Goal: Task Accomplishment & Management: Use online tool/utility

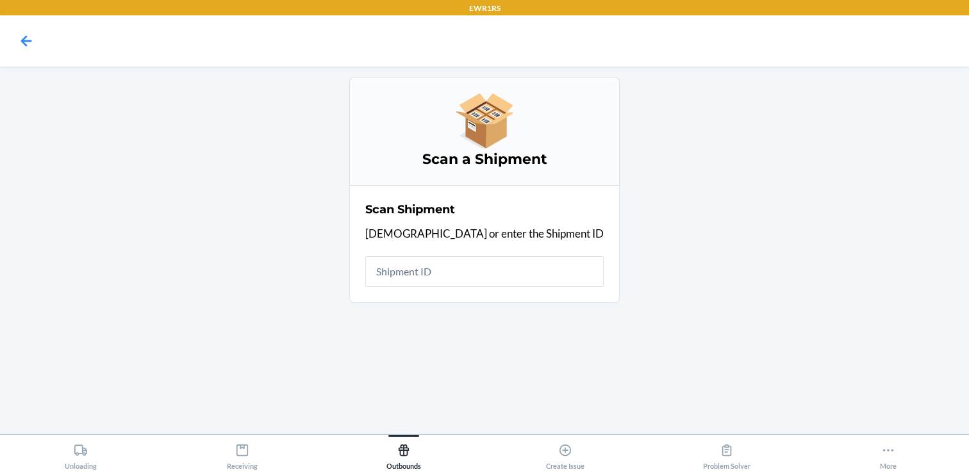
click at [442, 279] on input "text" at bounding box center [484, 271] width 238 height 31
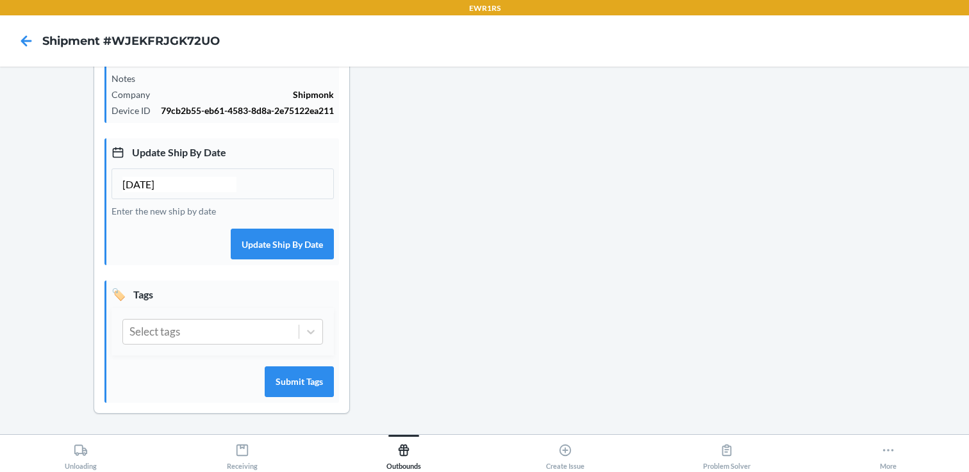
scroll to position [300, 0]
click at [312, 331] on icon at bounding box center [311, 332] width 8 height 4
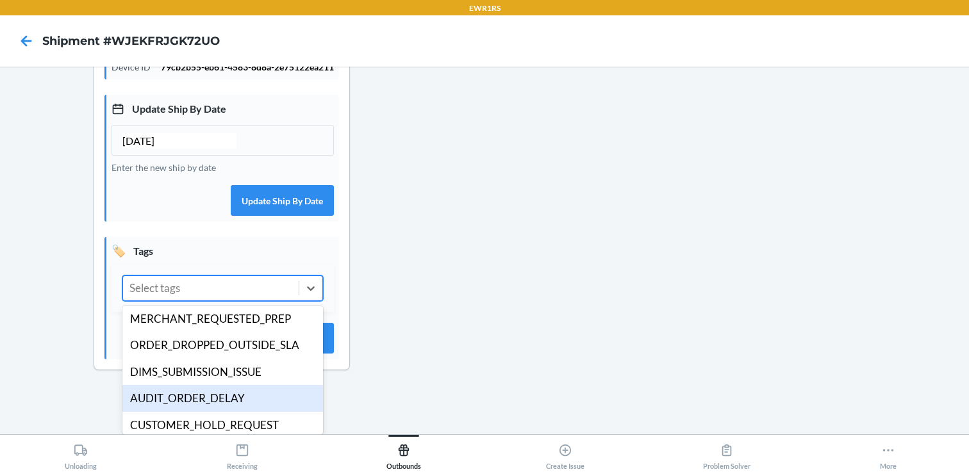
scroll to position [249, 0]
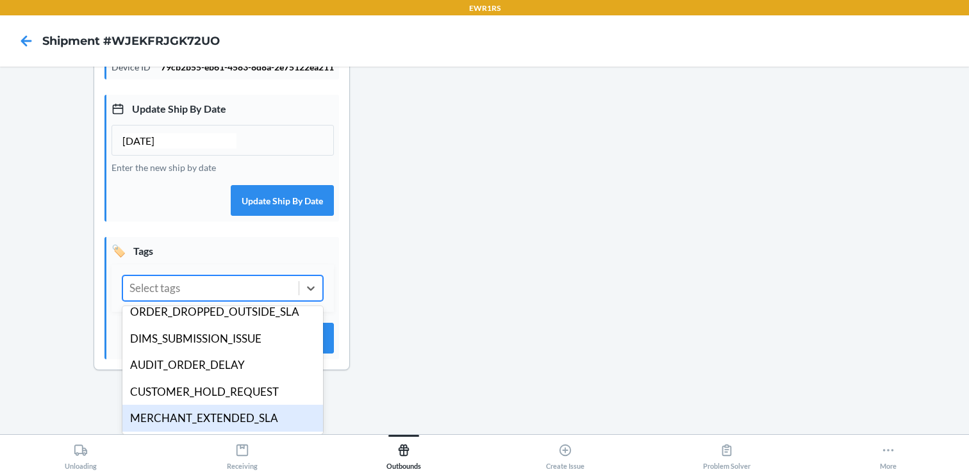
click at [236, 411] on div "MERCHANT_EXTENDED_SLA" at bounding box center [222, 418] width 201 height 27
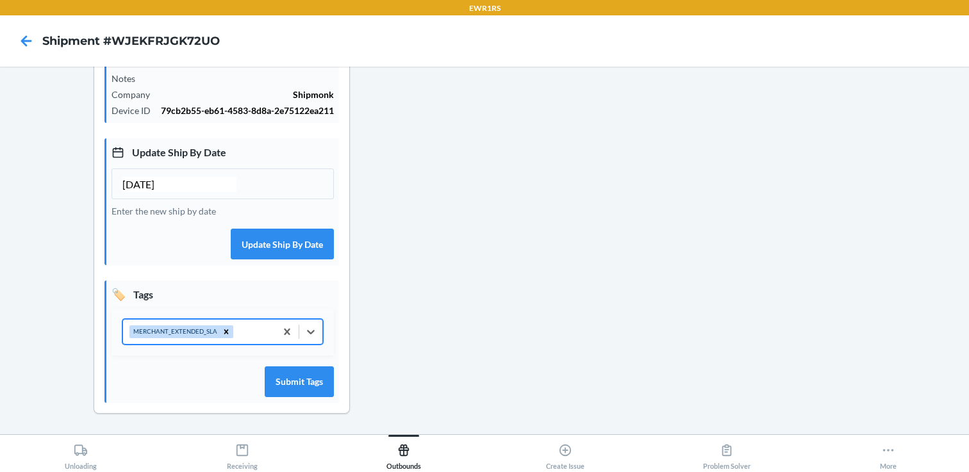
click at [147, 183] on input "[DATE]" at bounding box center [179, 184] width 114 height 15
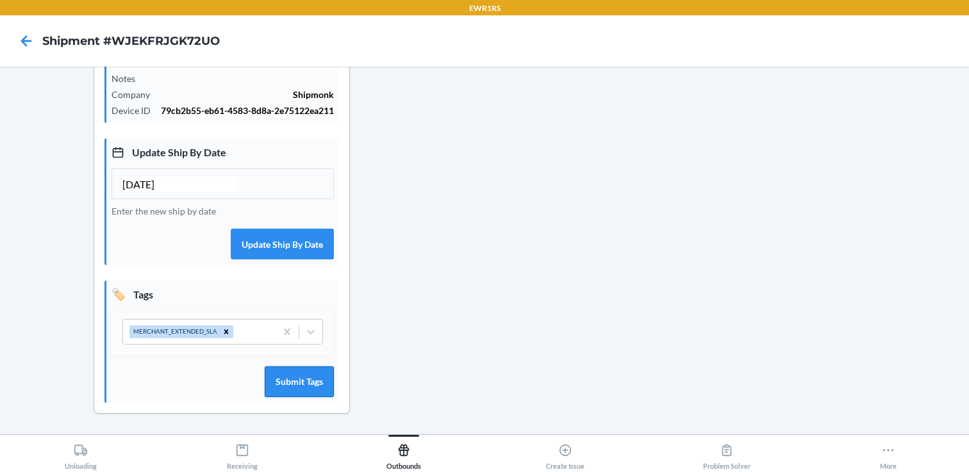
click at [290, 384] on button "Submit Tags" at bounding box center [299, 382] width 69 height 31
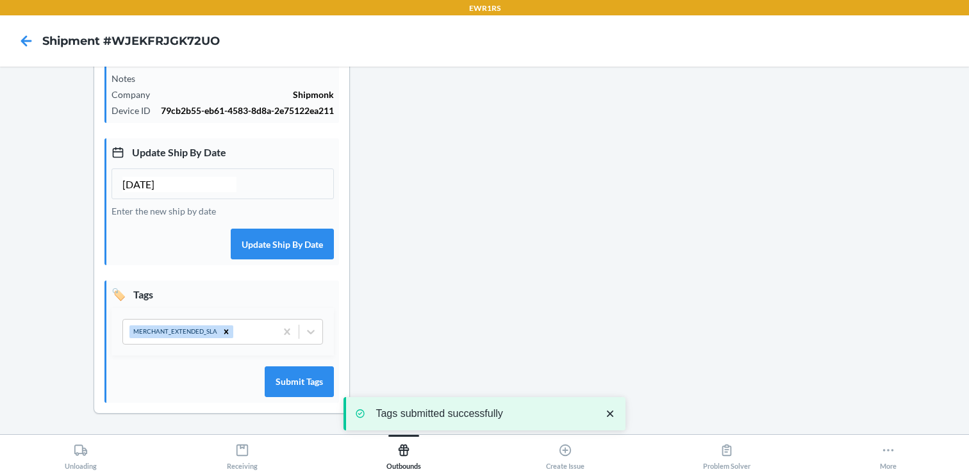
click at [144, 183] on input "[DATE]" at bounding box center [179, 184] width 114 height 15
click at [147, 177] on input "[DATE]" at bounding box center [179, 184] width 114 height 15
click at [148, 179] on input "[DATE]" at bounding box center [179, 184] width 114 height 15
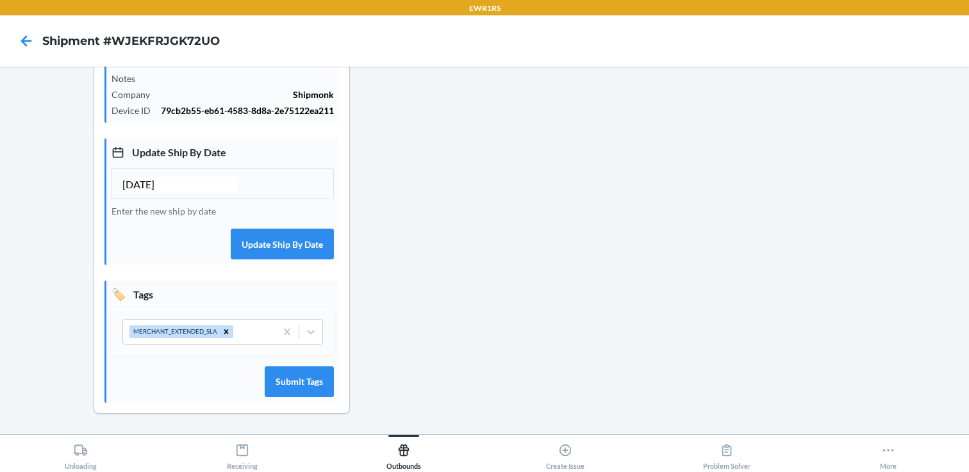
click at [141, 184] on input "[DATE]" at bounding box center [179, 184] width 114 height 15
click at [131, 182] on input "[DATE]" at bounding box center [179, 184] width 114 height 15
type input "[DATE]"
click at [279, 240] on button "Update Ship By Date" at bounding box center [282, 244] width 103 height 31
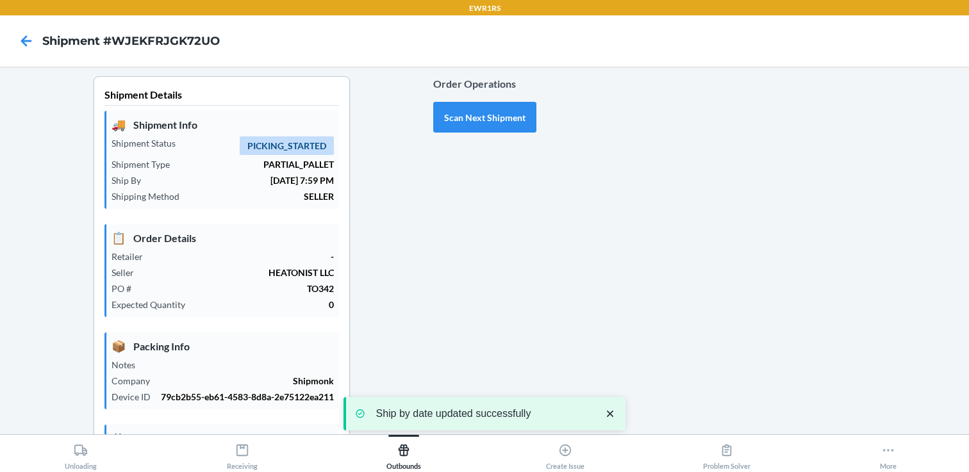
scroll to position [0, 0]
click at [485, 112] on button "Scan Next Shipment" at bounding box center [484, 118] width 103 height 31
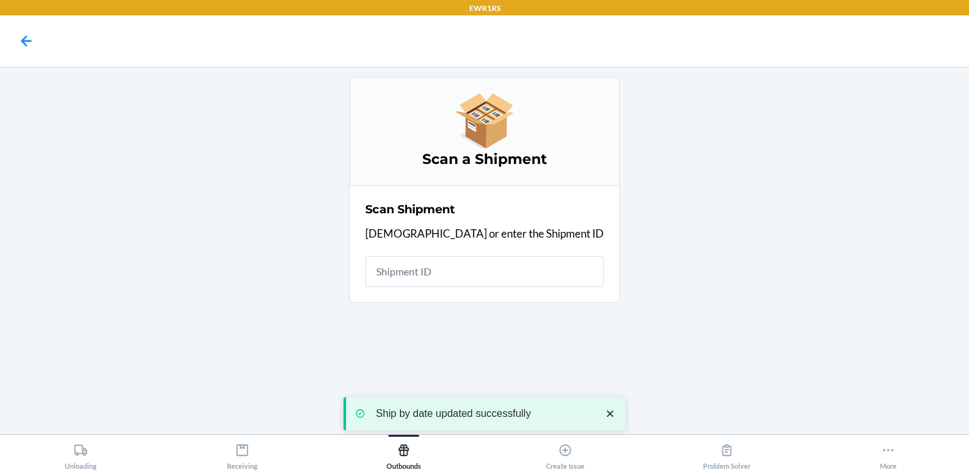
click at [460, 278] on input "text" at bounding box center [484, 271] width 238 height 31
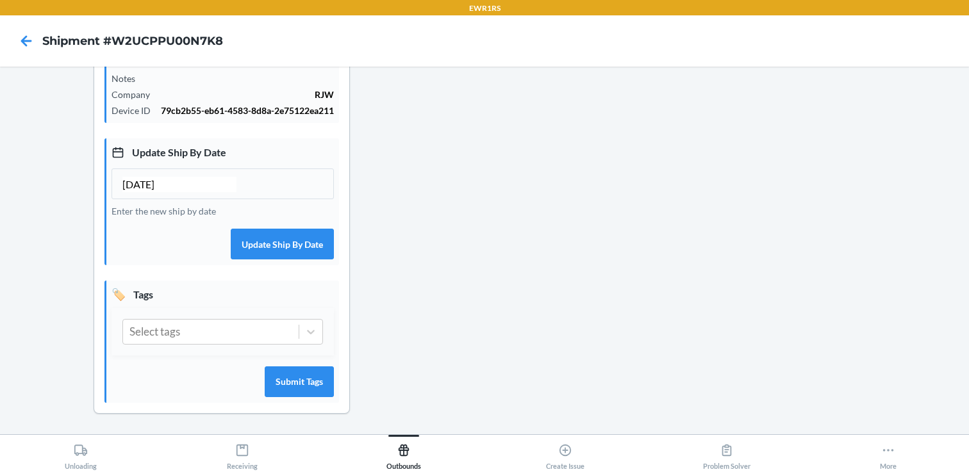
scroll to position [300, 0]
click at [308, 332] on icon at bounding box center [310, 332] width 13 height 13
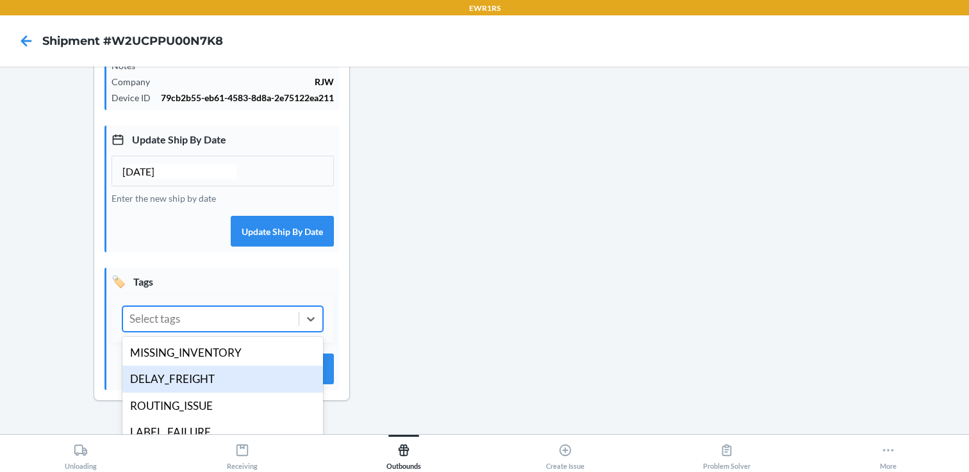
scroll to position [249, 0]
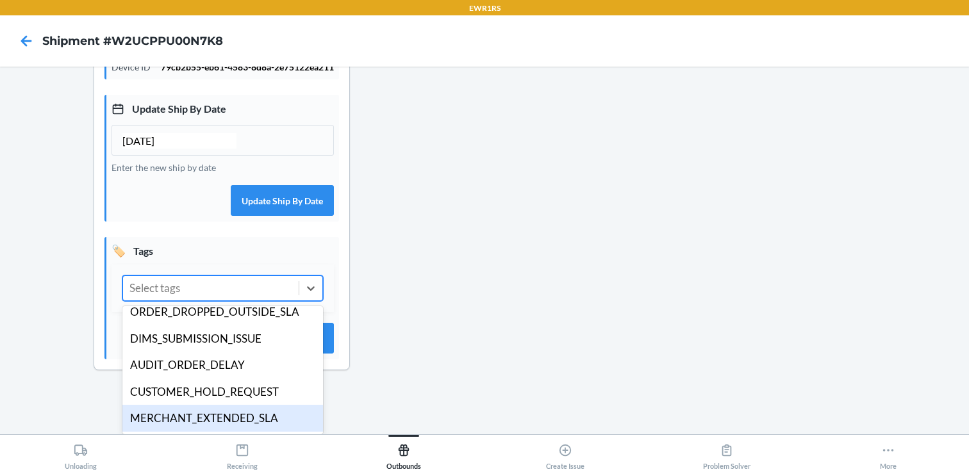
click at [256, 426] on div "MERCHANT_EXTENDED_SLA" at bounding box center [222, 418] width 201 height 27
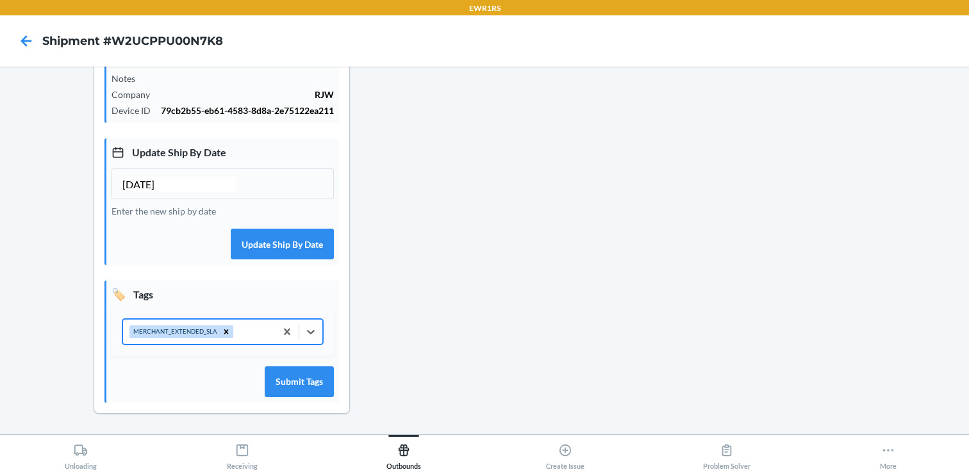
scroll to position [300, 0]
click at [143, 179] on input "[DATE]" at bounding box center [179, 184] width 114 height 15
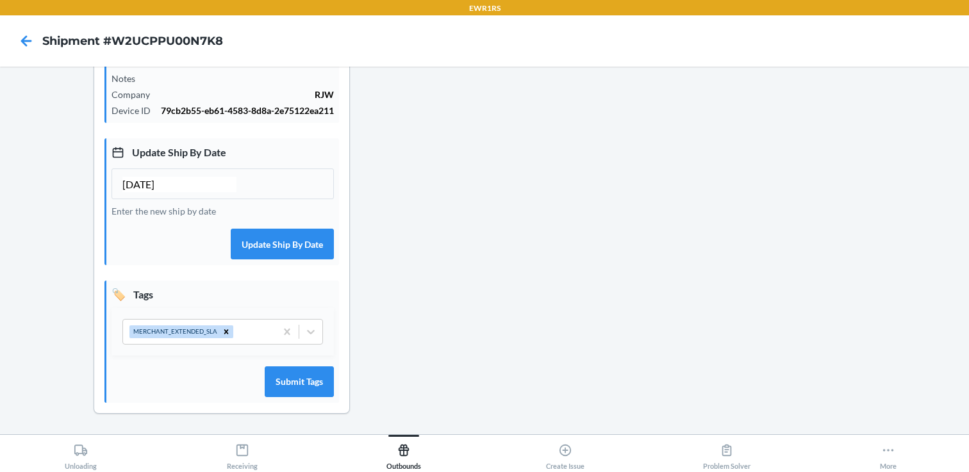
click at [131, 182] on input "[DATE]" at bounding box center [179, 184] width 114 height 15
type input "[DATE]"
click at [308, 379] on button "Submit Tags" at bounding box center [299, 382] width 69 height 31
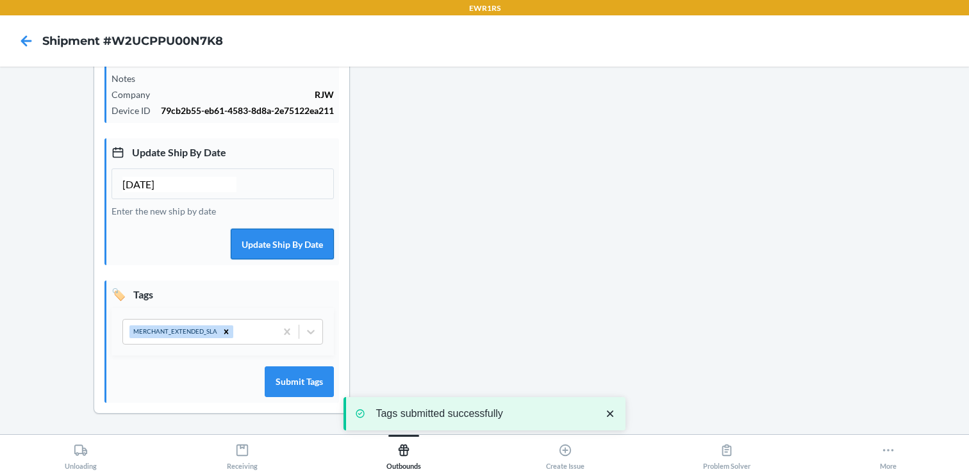
click at [297, 241] on button "Update Ship By Date" at bounding box center [282, 244] width 103 height 31
